Goal: Task Accomplishment & Management: Manage account settings

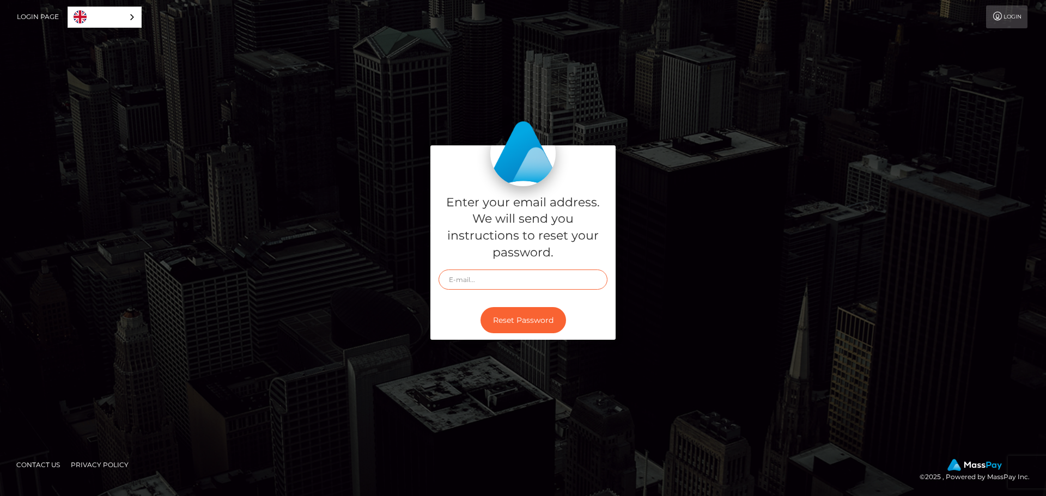
click at [474, 282] on input "text" at bounding box center [522, 280] width 169 height 20
type input "lexistremelling@gmail.com"
click at [520, 320] on button "Reset Password" at bounding box center [523, 320] width 86 height 27
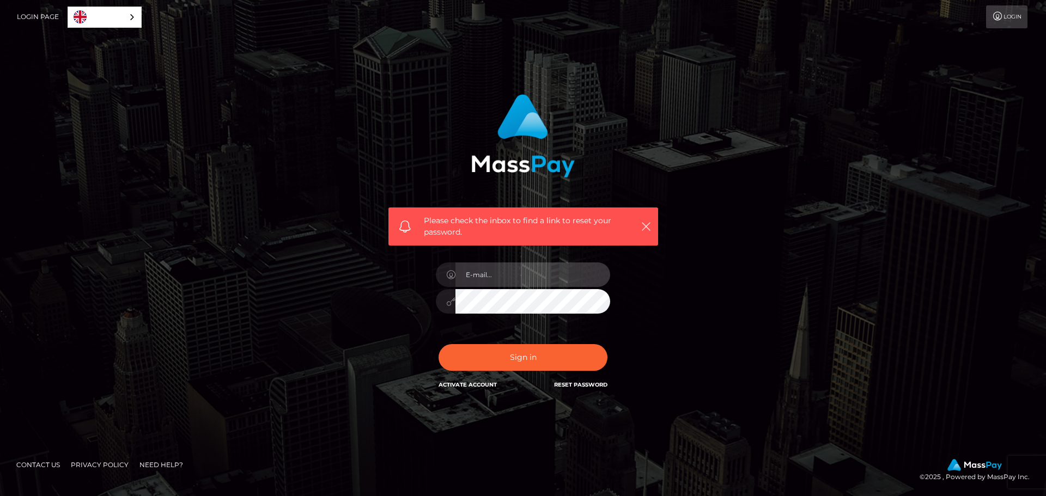
type input "lexistremelling@gmail.com"
click at [735, 295] on div "Please check the inbox to find a link to reset your password. In order to prote…" at bounding box center [522, 248] width 621 height 325
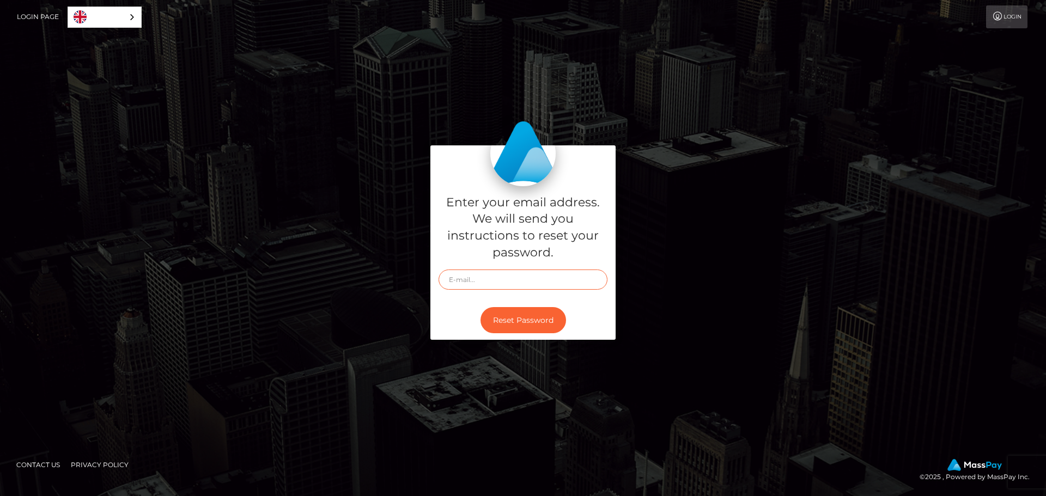
click at [528, 285] on input "text" at bounding box center [522, 280] width 169 height 20
type input "lexistremelling@gmail.com"
click at [520, 327] on button "Reset Password" at bounding box center [523, 320] width 86 height 27
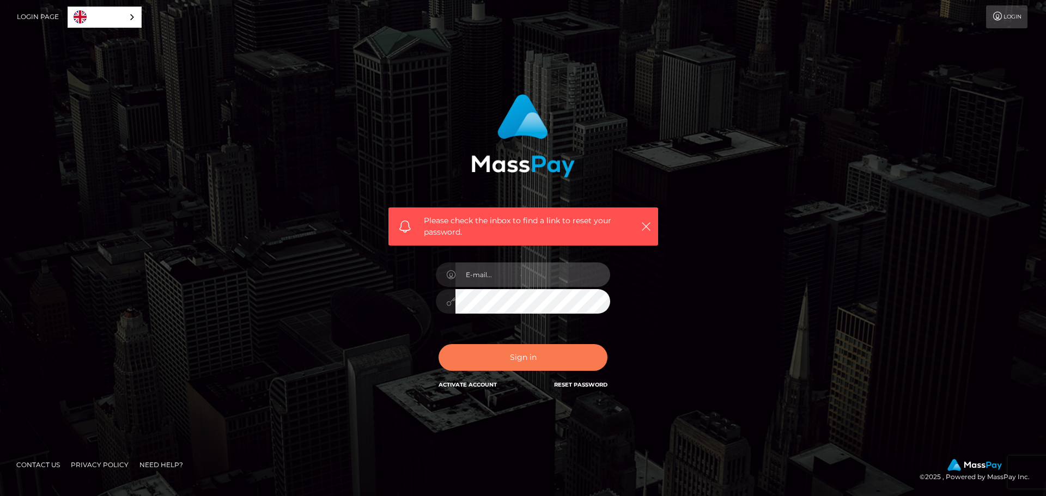
type input "[EMAIL_ADDRESS][DOMAIN_NAME]"
click at [484, 353] on button "Sign in" at bounding box center [522, 357] width 169 height 27
